Goal: Task Accomplishment & Management: Complete application form

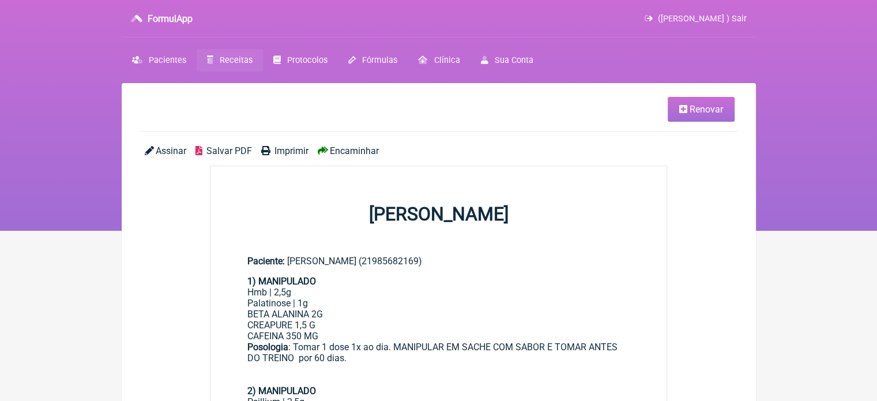
click at [235, 61] on span "Receitas" at bounding box center [236, 60] width 33 height 10
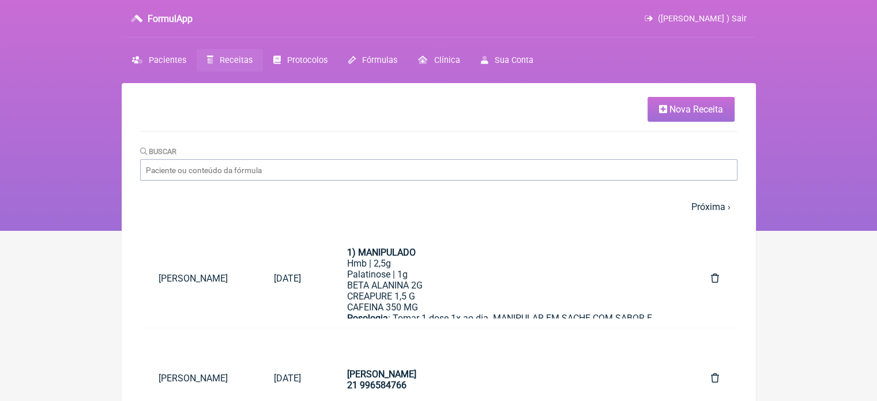
click at [680, 112] on span "Nova Receita" at bounding box center [696, 109] width 54 height 11
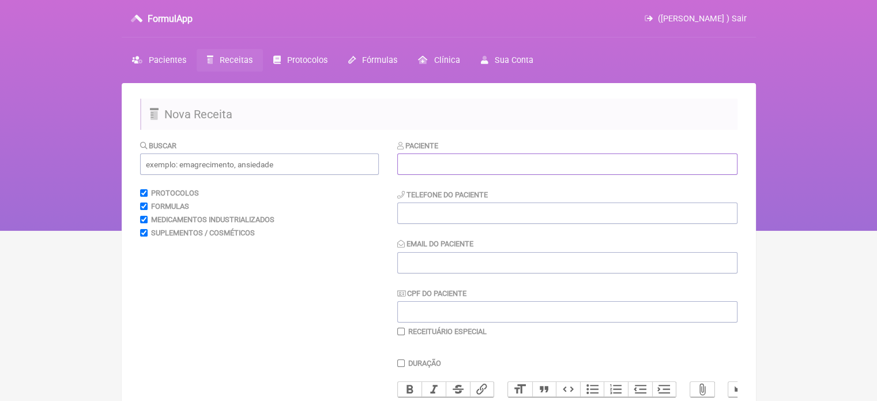
click at [497, 161] on input "text" at bounding box center [567, 163] width 340 height 21
paste input "[PERSON_NAME]"
type input "[PERSON_NAME]"
click at [424, 216] on input "tel" at bounding box center [567, 212] width 340 height 21
type input "21"
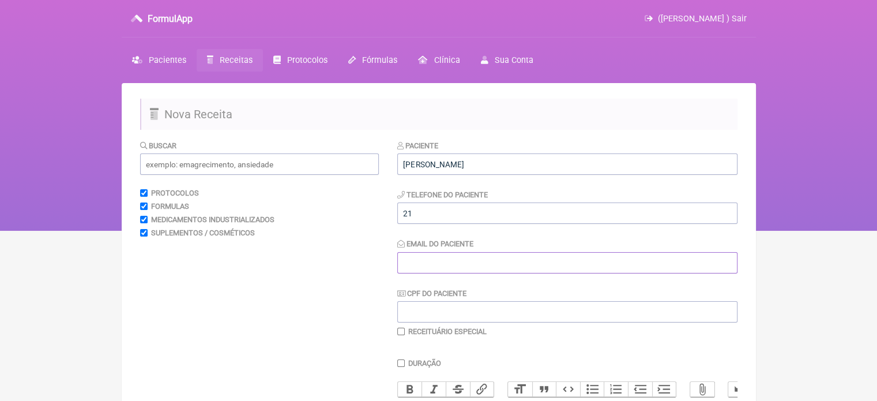
click at [444, 259] on input "Email do Paciente" at bounding box center [567, 262] width 340 height 21
type input "X@x"
click at [243, 164] on input "text" at bounding box center [259, 163] width 239 height 21
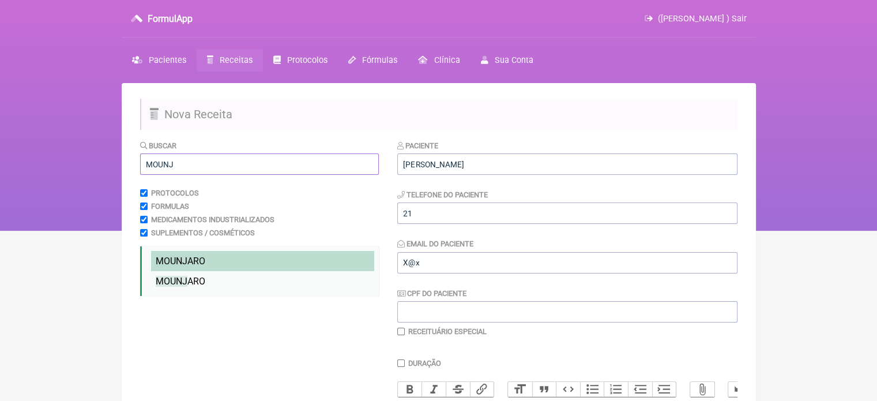
type input "MOUNJ"
click at [196, 261] on span "MOUNJ ARO" at bounding box center [181, 260] width 50 height 11
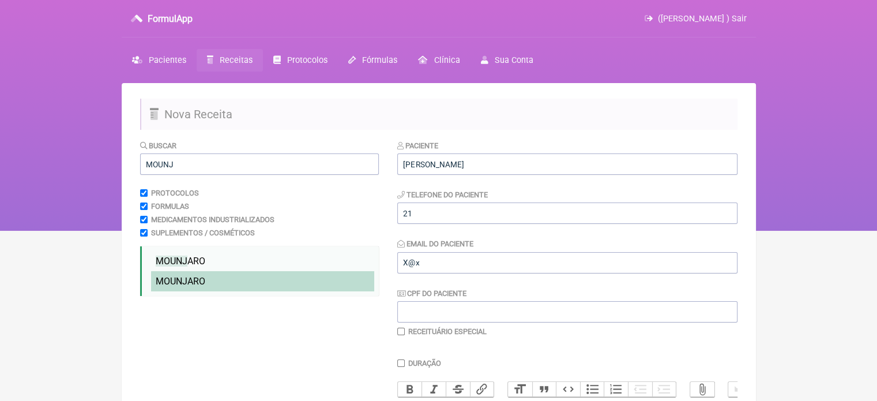
click at [191, 278] on span "MOUNJ ARO" at bounding box center [181, 281] width 50 height 11
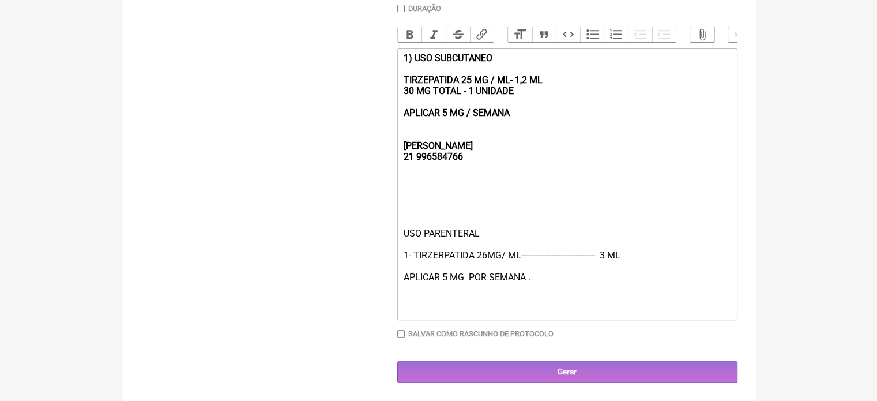
scroll to position [361, 0]
drag, startPoint x: 526, startPoint y: 115, endPoint x: 398, endPoint y: 63, distance: 137.3
click at [398, 63] on trix-editor "1) USO SUBCUTANEO TIRZEPATIDA 25 MG / ML- 1,2 ML 30 MG TOTAL - 1 UNIDADE APLICA…" at bounding box center [567, 183] width 340 height 271
type trix-editor "<div><strong><br><br><br>[PERSON_NAME];<br>21 996584766</strong></div><div><br>…"
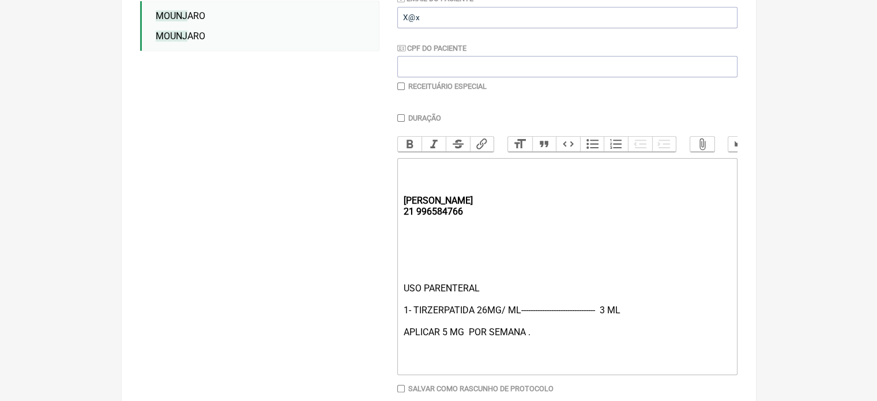
scroll to position [310, 0]
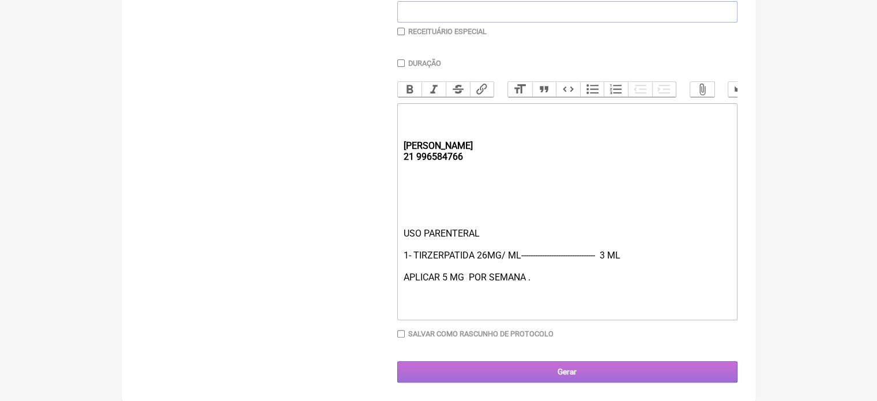
click at [505, 372] on input "Gerar" at bounding box center [567, 371] width 340 height 21
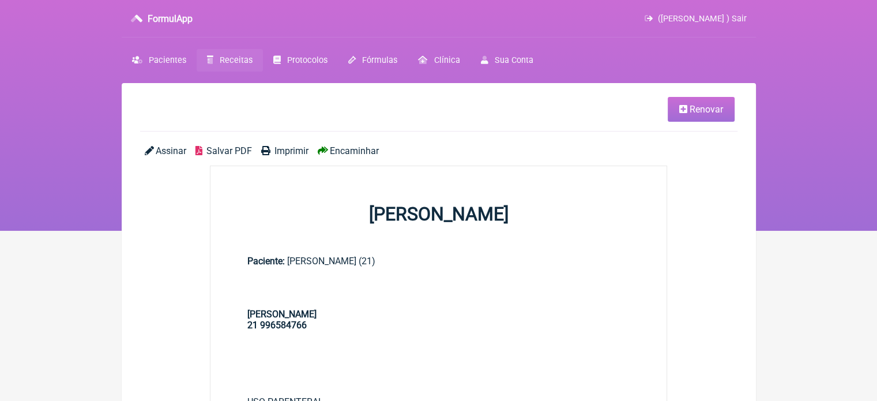
click at [290, 150] on span "Imprimir" at bounding box center [291, 150] width 34 height 11
click at [231, 49] on link "Receitas" at bounding box center [230, 60] width 66 height 22
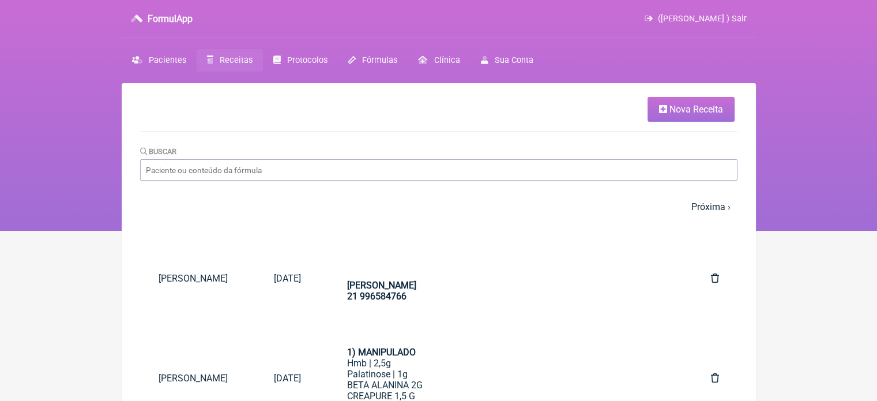
click at [680, 110] on span "Nova Receita" at bounding box center [696, 109] width 54 height 11
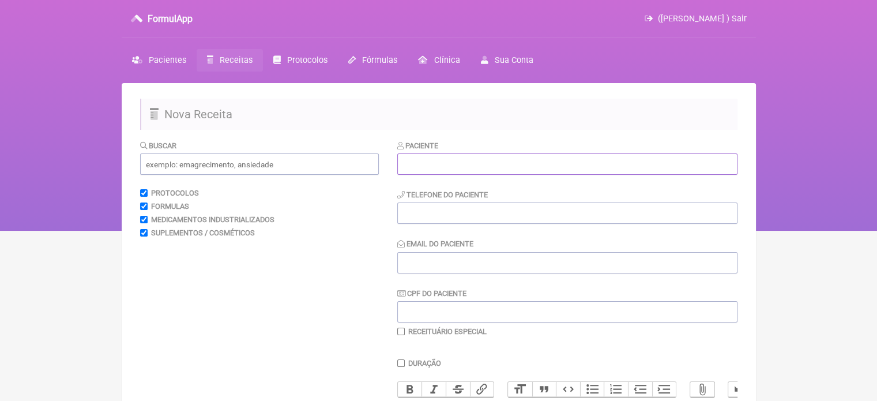
click at [498, 167] on input "text" at bounding box center [567, 163] width 340 height 21
paste input "ANGELO MARCIO DE SOUZA LABRE"
type input "ANGELO MARCIO DE SOUZA LABRE"
click at [410, 203] on input "tel" at bounding box center [567, 212] width 340 height 21
type input "21"
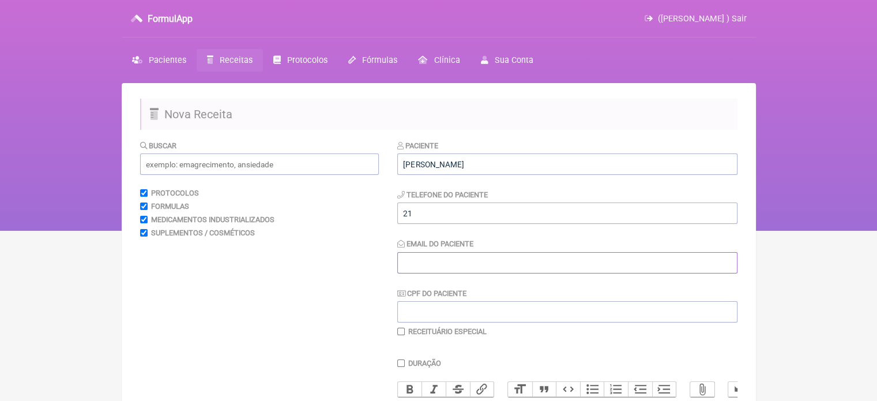
click at [416, 267] on input "Email do Paciente" at bounding box center [567, 262] width 340 height 21
type input "X@X"
click at [280, 160] on input "text" at bounding box center [259, 163] width 239 height 21
drag, startPoint x: 235, startPoint y: 163, endPoint x: 85, endPoint y: 163, distance: 149.9
click at [87, 170] on div "FormulApp (Flavio Caldas Caetano ) Sair Pacientes Receitas Protocolos Fórmulas …" at bounding box center [438, 115] width 877 height 231
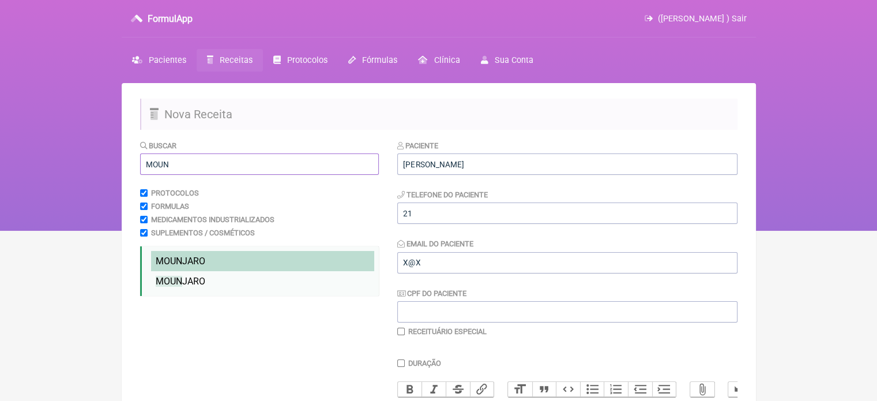
type input "MOUN"
click at [157, 264] on span "MOUN" at bounding box center [169, 260] width 27 height 11
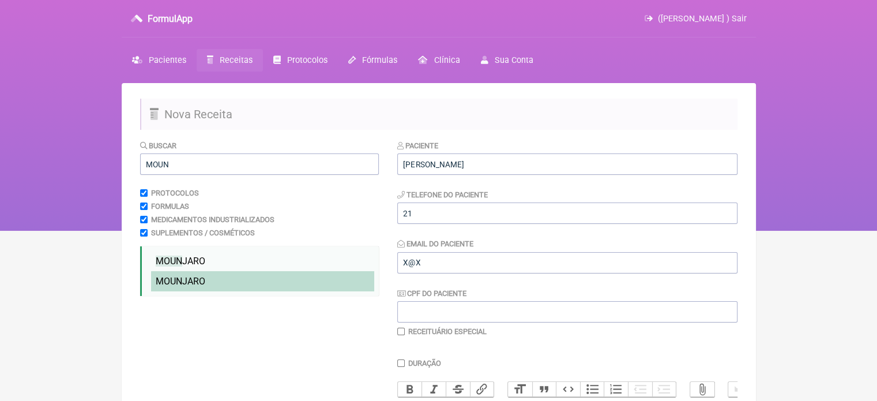
drag, startPoint x: 162, startPoint y: 277, endPoint x: 203, endPoint y: 277, distance: 41.5
click at [163, 277] on span "MOUN" at bounding box center [169, 281] width 27 height 11
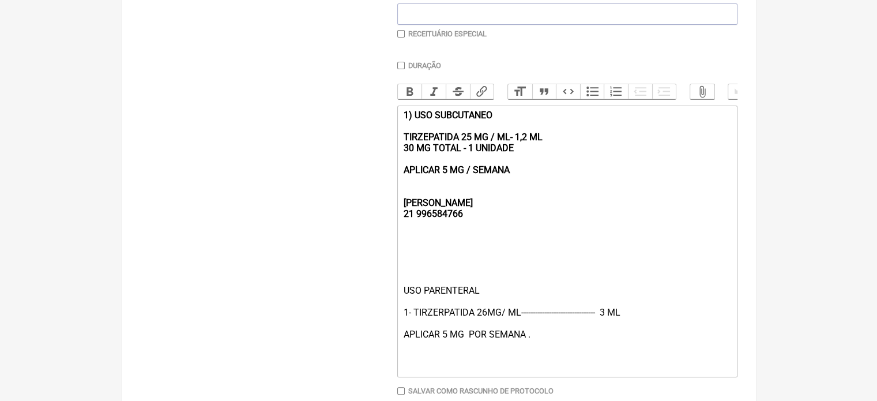
scroll to position [300, 0]
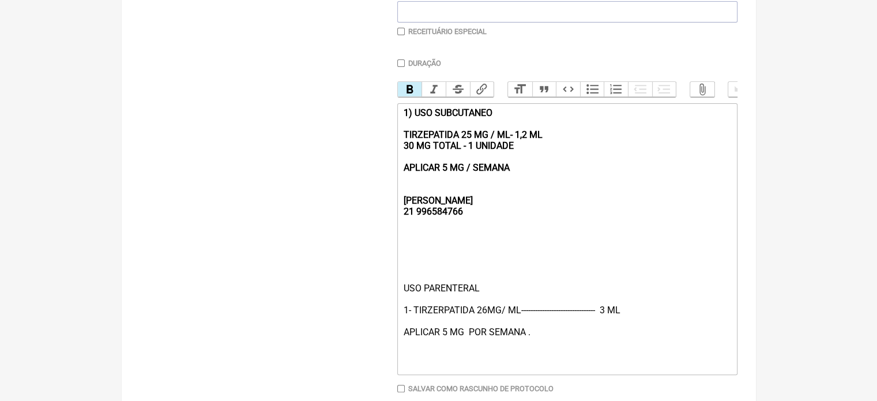
drag, startPoint x: 518, startPoint y: 177, endPoint x: 378, endPoint y: 115, distance: 153.8
click at [378, 115] on form "Buscar MOUN Protocolos Formulas Medicamentos Industrializados Suplementos / Cos…" at bounding box center [438, 138] width 597 height 597
type trix-editor "<div><strong><br><br><br>[PERSON_NAME];<br>21 996584766</strong></div><div><br>…"
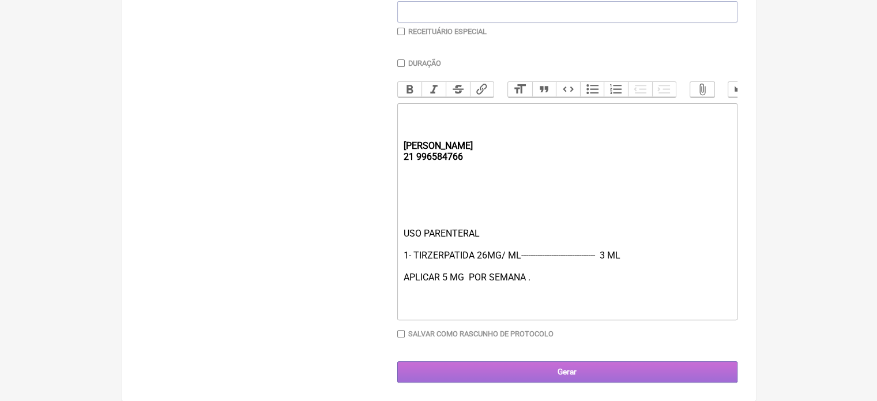
click at [506, 382] on input "Gerar" at bounding box center [567, 371] width 340 height 21
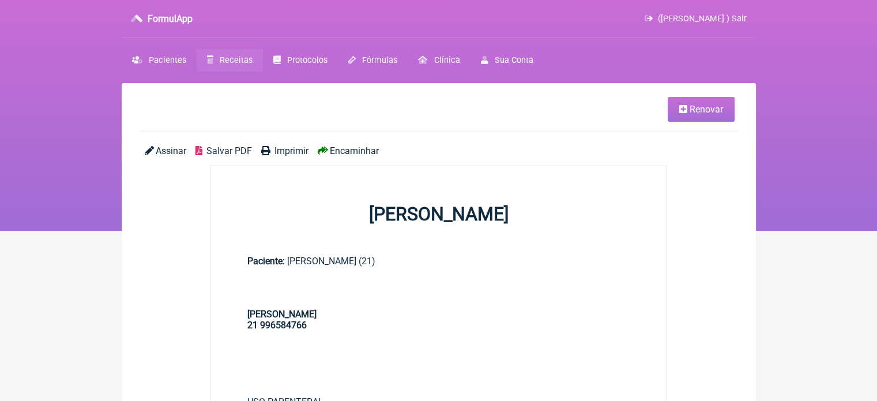
click at [280, 149] on span "Imprimir" at bounding box center [291, 150] width 34 height 11
click at [163, 62] on span "Pacientes" at bounding box center [167, 60] width 37 height 10
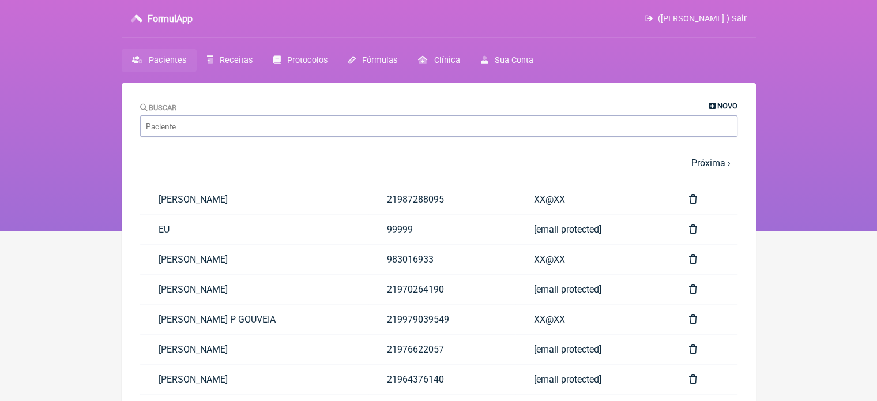
click at [724, 103] on span "Novo" at bounding box center [727, 105] width 20 height 9
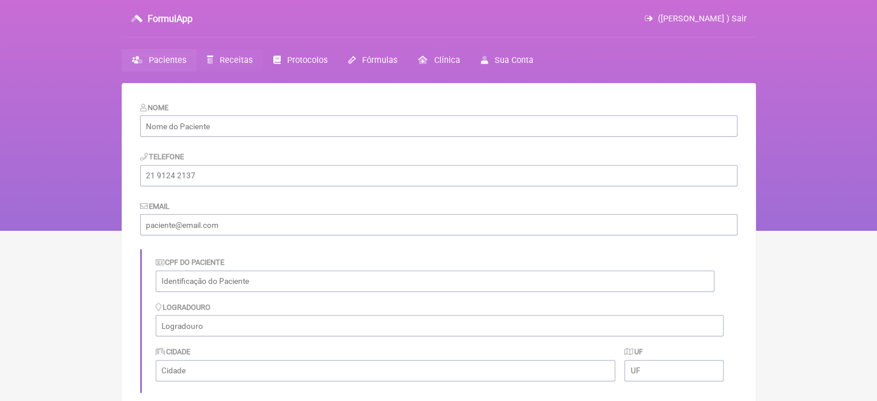
click at [229, 57] on span "Receitas" at bounding box center [236, 60] width 33 height 10
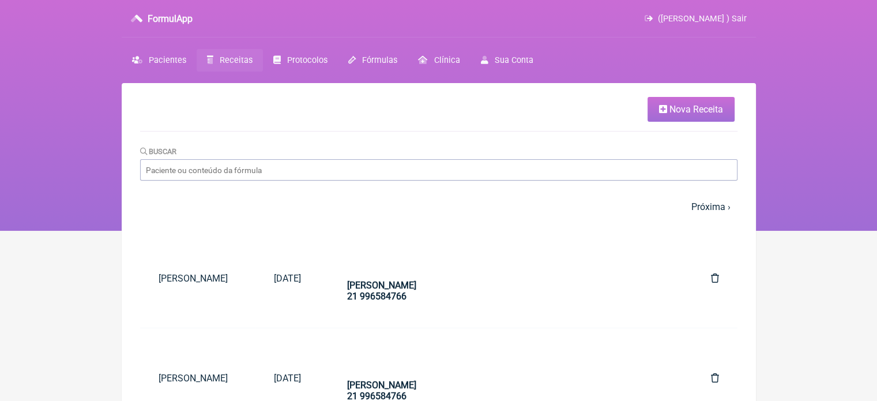
click at [675, 107] on span "Nova Receita" at bounding box center [696, 109] width 54 height 11
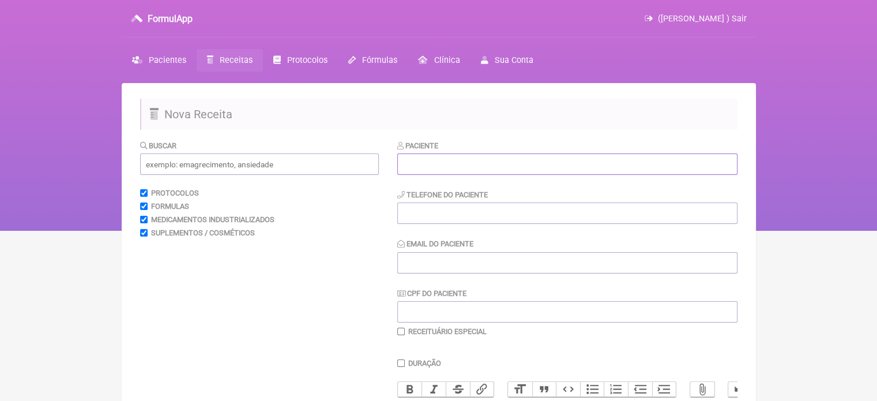
click at [496, 171] on input "text" at bounding box center [567, 163] width 340 height 21
paste input "SILVIA XAVIER DE ANDRADE"
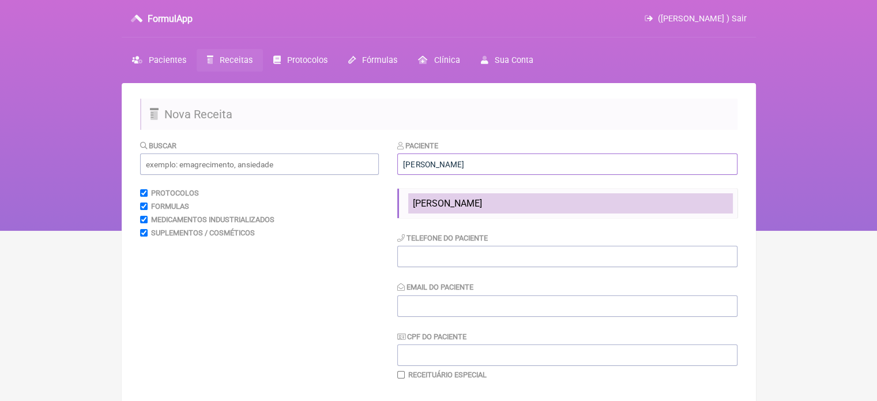
type input "SILVIA XAVIER DE ANDRADE"
click at [468, 205] on span "SILVIA XAVIER DE ANDRADE" at bounding box center [447, 203] width 69 height 11
type input "2199332752"
type input "X@X"
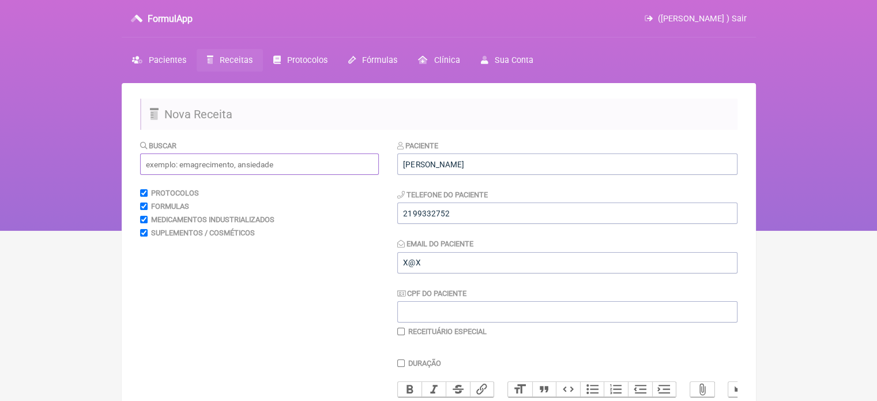
click at [270, 166] on input "text" at bounding box center [259, 163] width 239 height 21
type input "T"
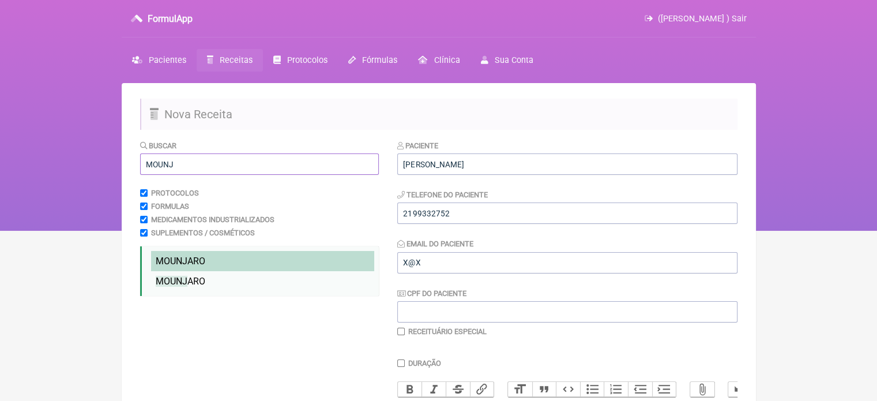
type input "MOUNJ"
click at [174, 259] on span "MOUNJ" at bounding box center [172, 260] width 32 height 11
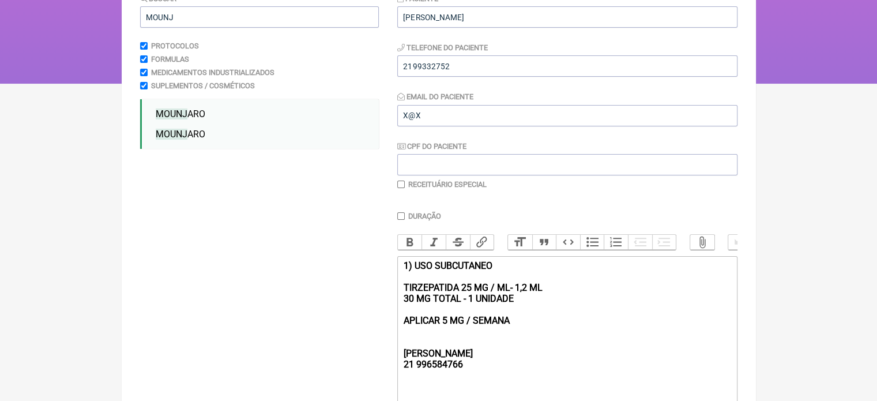
scroll to position [173, 0]
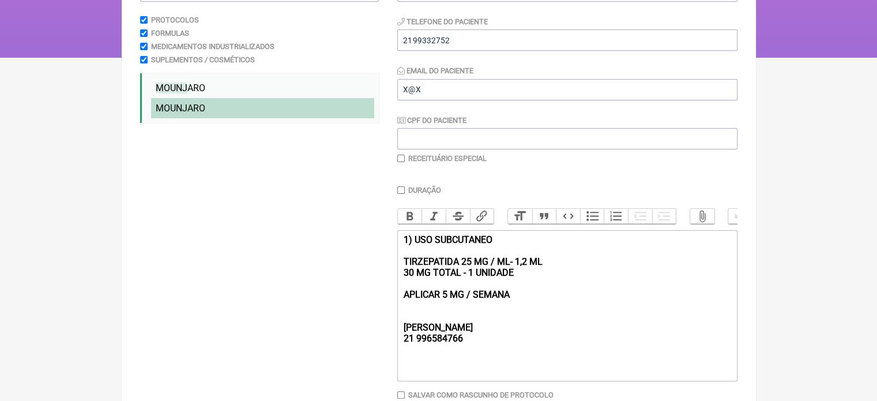
click at [197, 112] on span "MOUNJ ARO" at bounding box center [181, 108] width 50 height 11
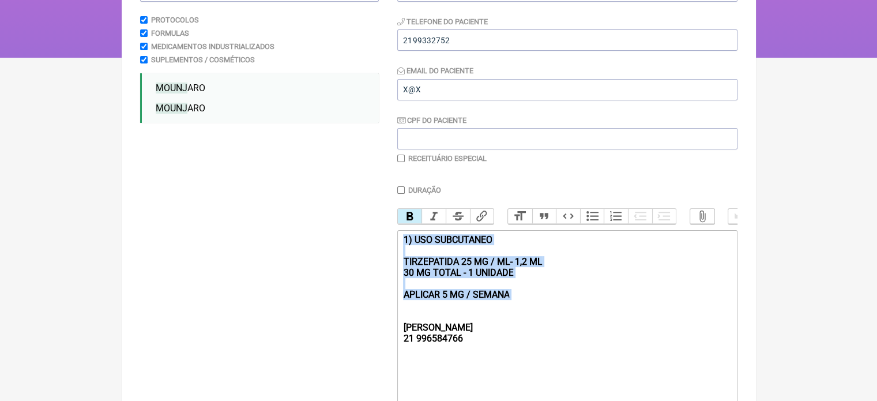
drag, startPoint x: 542, startPoint y: 315, endPoint x: 380, endPoint y: 249, distance: 174.8
click at [380, 249] on form "Buscar MOUNJ Protocolos Formulas Medicamentos Industrializados Suplementos / Co…" at bounding box center [438, 265] width 597 height 597
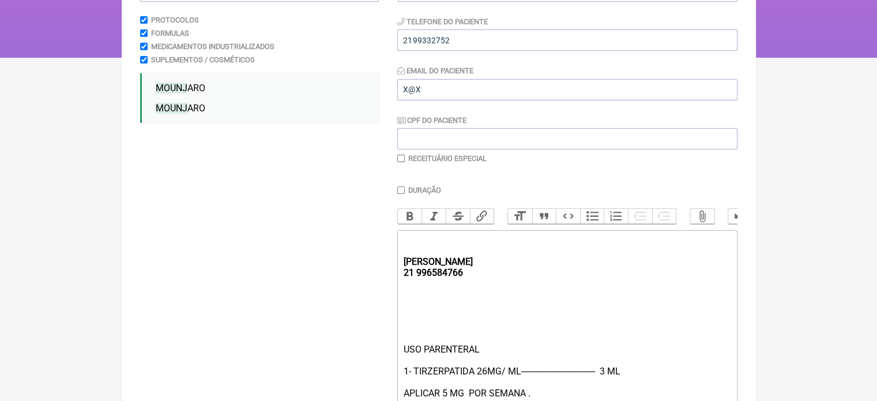
type trix-editor "<div><strong><br><br>REBECCA&nbsp;<br>21 996584766</strong></div><div><br><br><…"
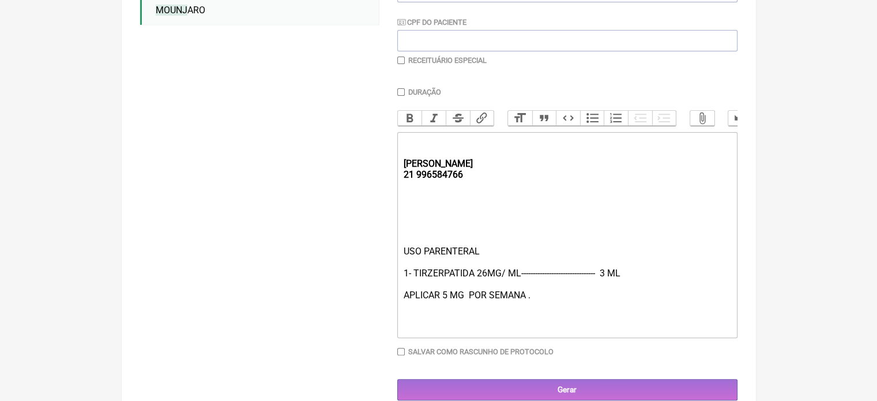
scroll to position [299, 0]
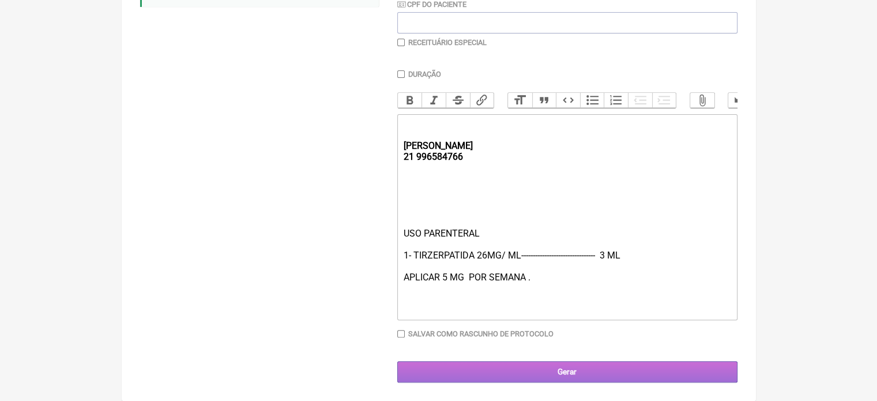
click at [565, 366] on input "Gerar" at bounding box center [567, 371] width 340 height 21
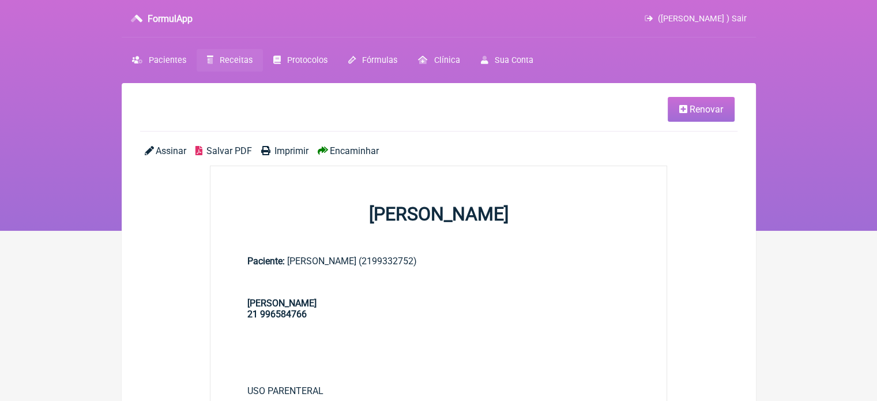
click at [281, 153] on span "Imprimir" at bounding box center [291, 150] width 34 height 11
